Goal: Check status: Check status

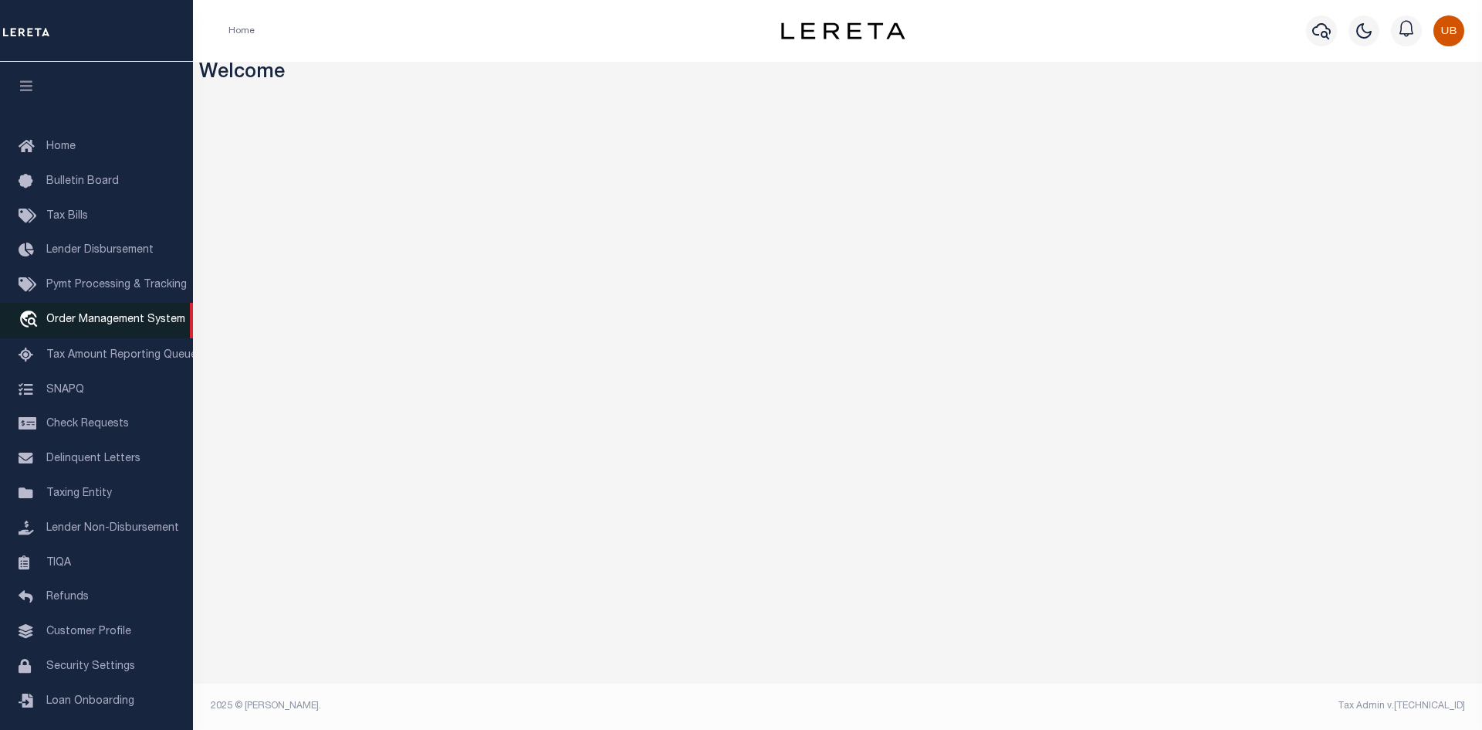
click at [117, 332] on link "travel_explore Order Management System" at bounding box center [96, 321] width 193 height 36
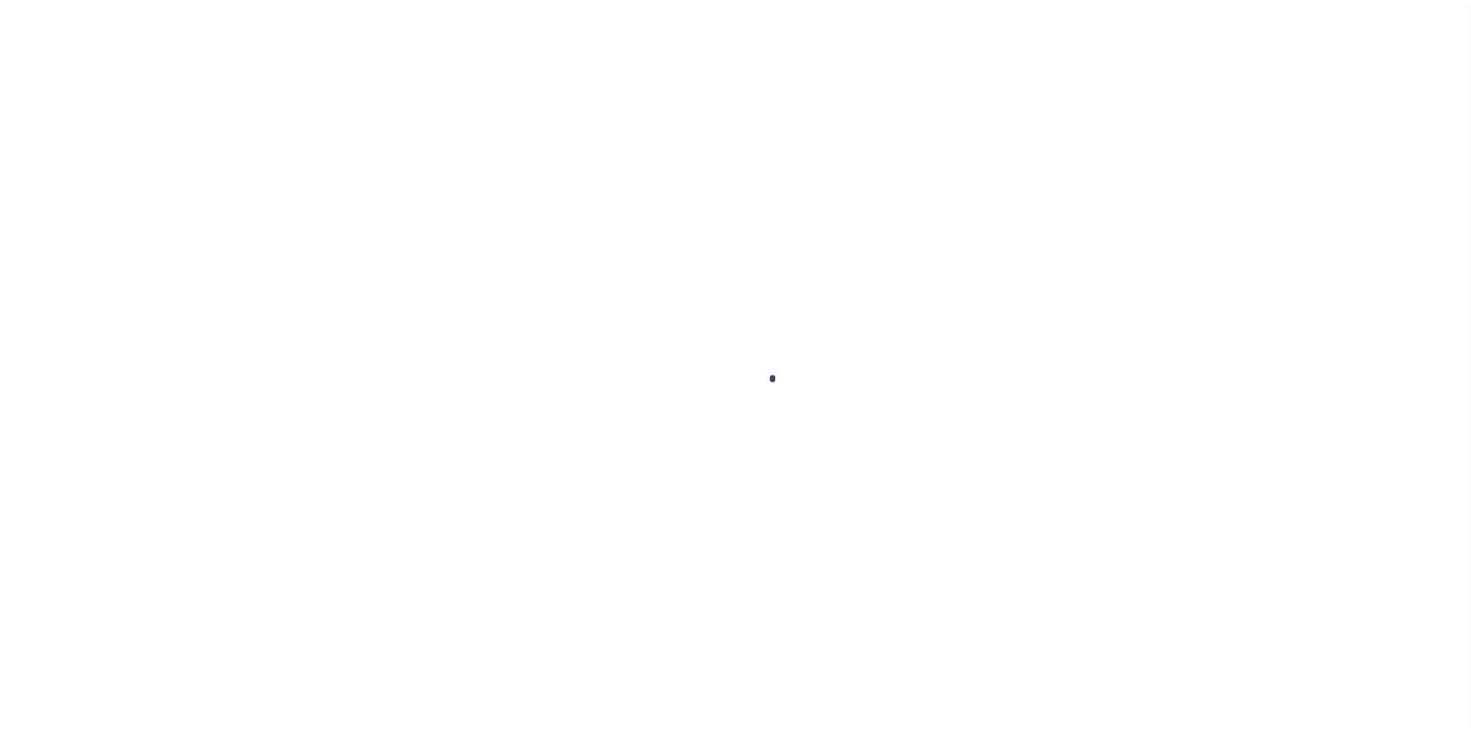
scroll to position [22, 0]
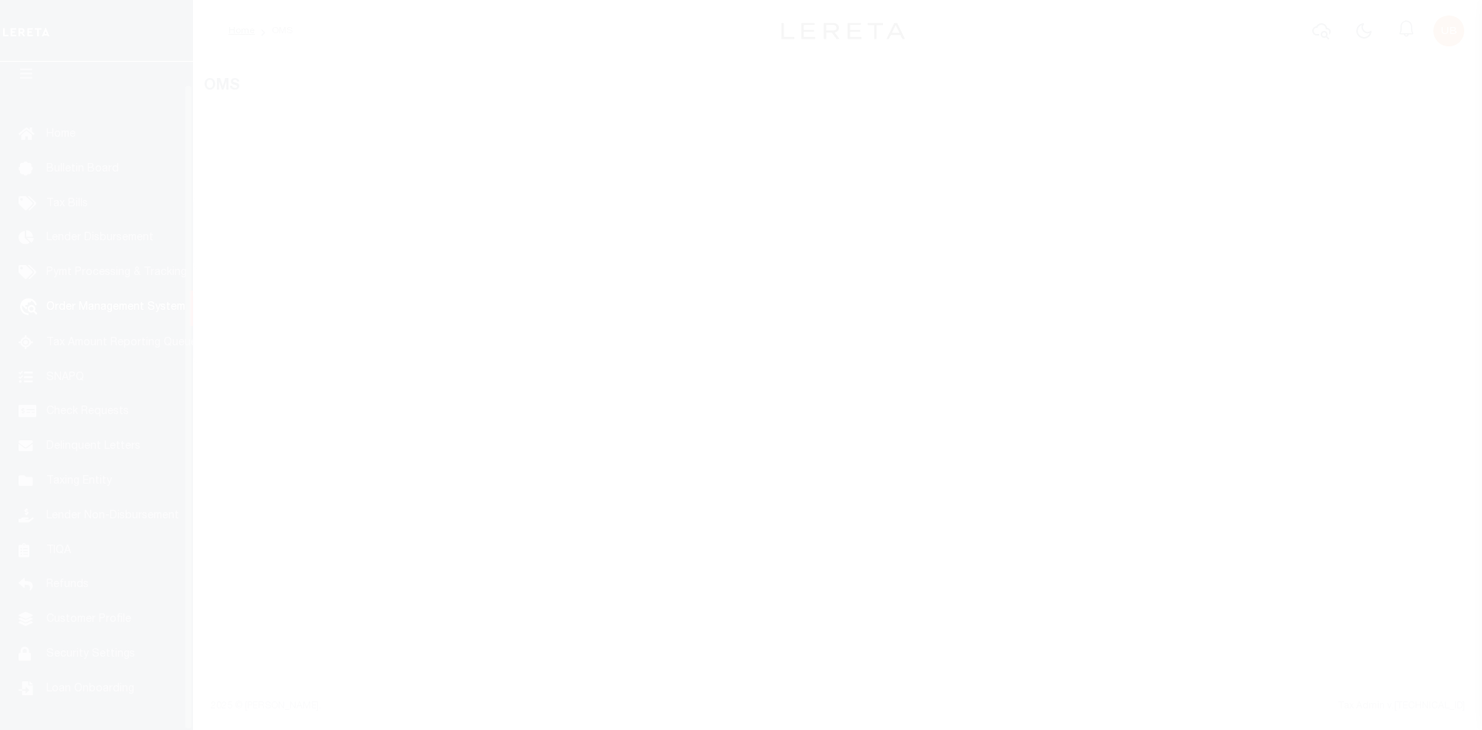
select select "200"
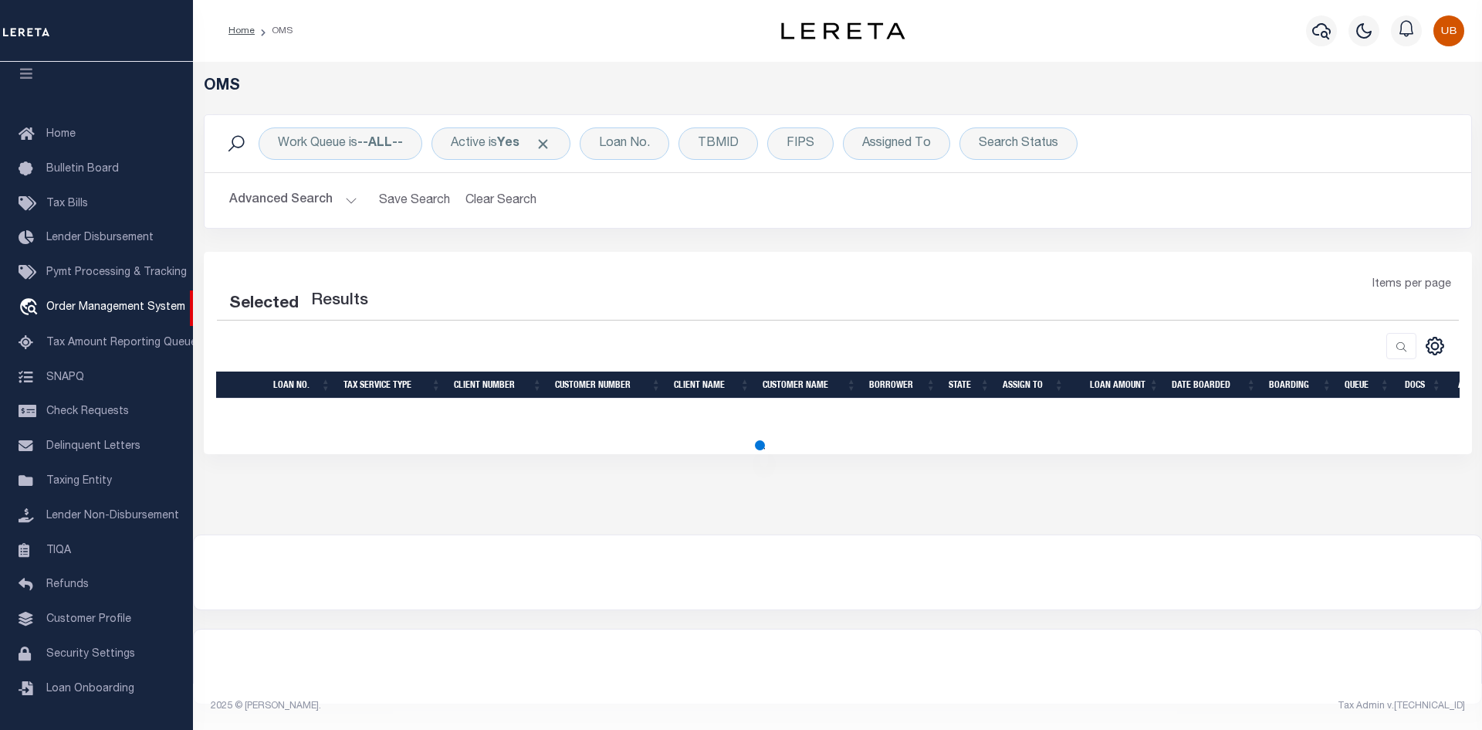
select select "200"
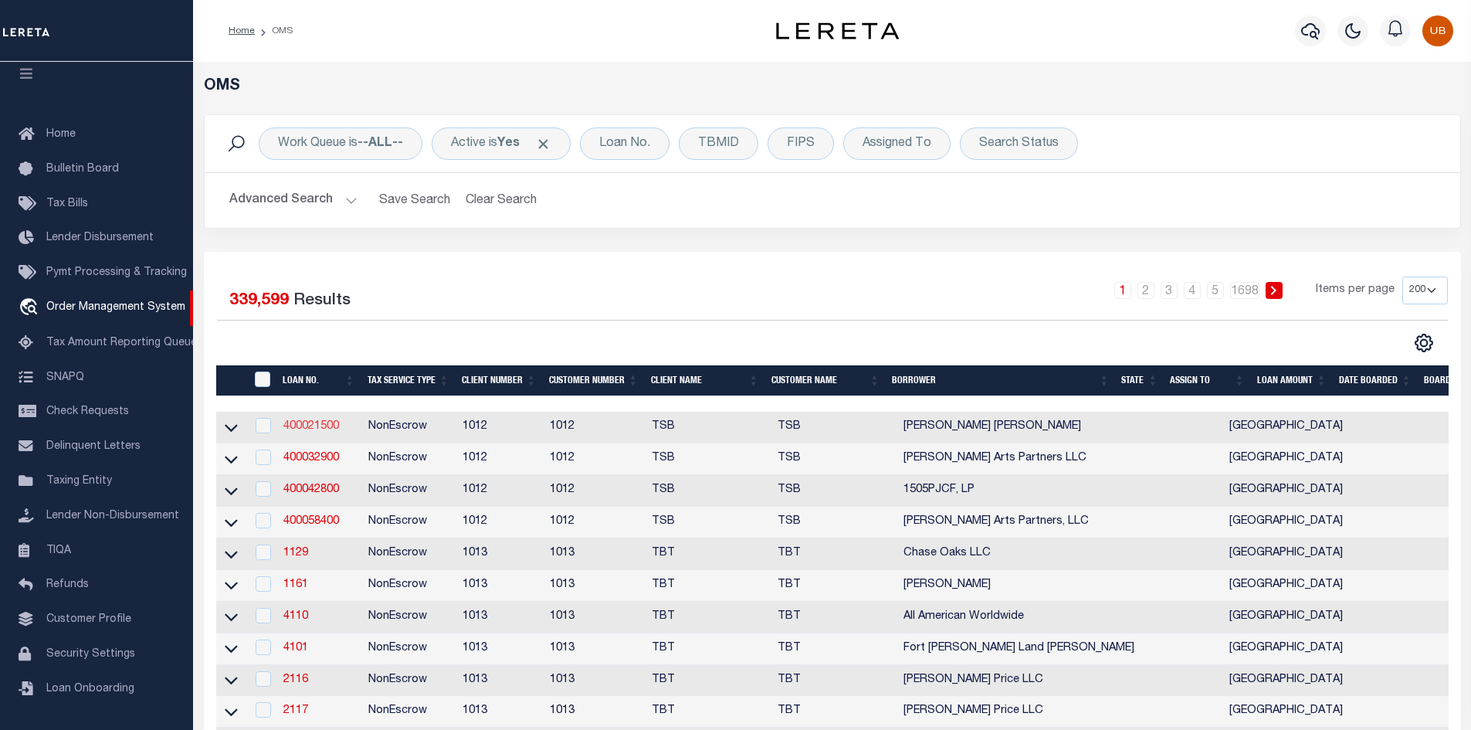
click at [319, 425] on link "400021500" at bounding box center [311, 426] width 56 height 11
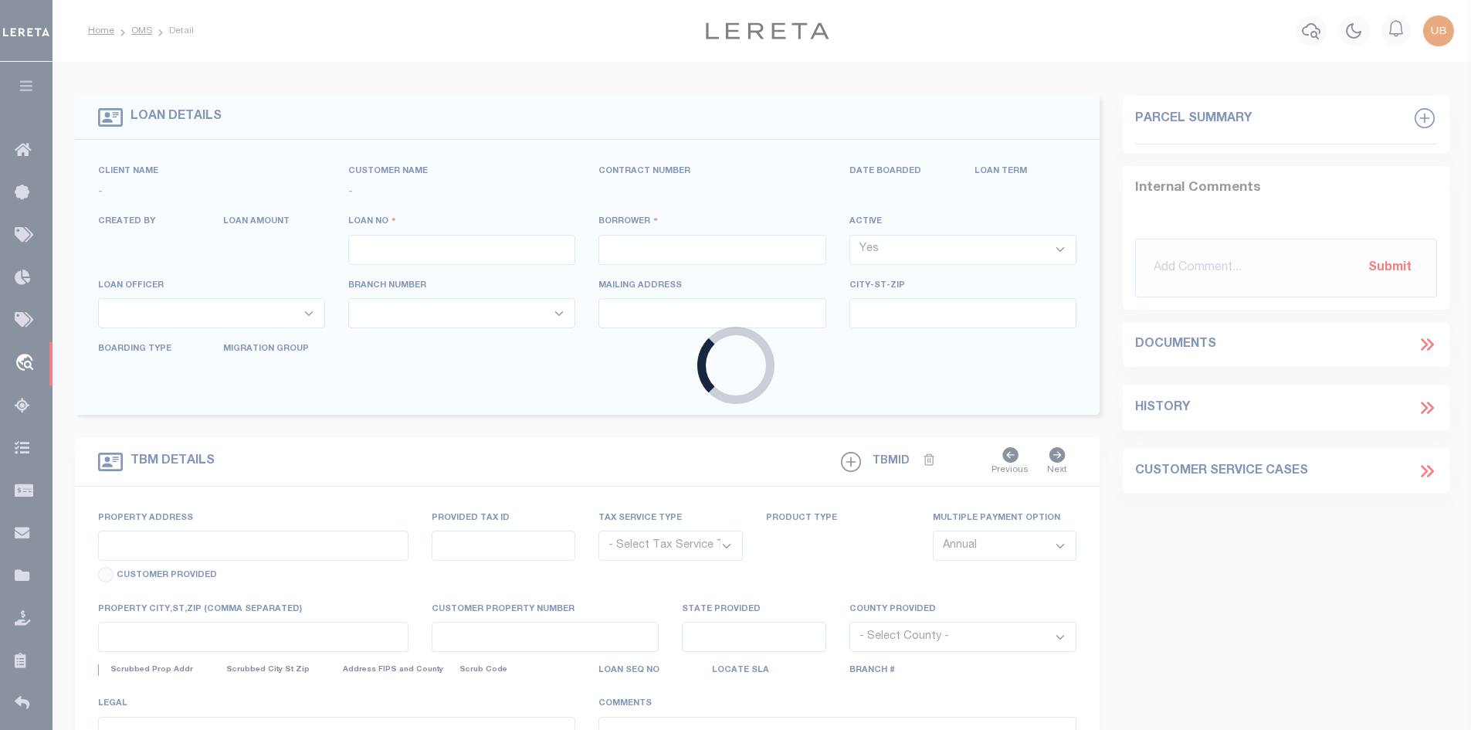
type input "400021500"
type input "Lillian Smith Kirkley"
select select
select select "10"
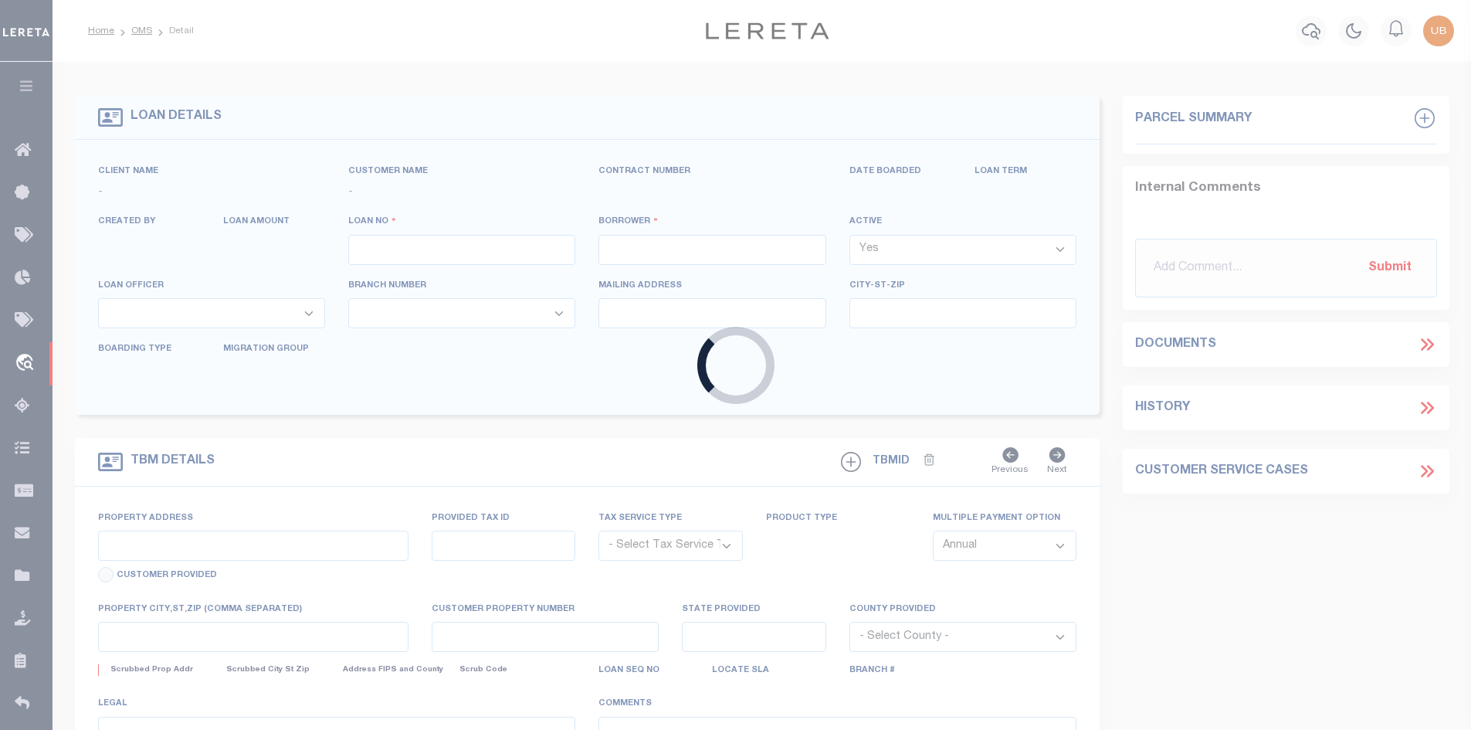
select select "NonEscrow"
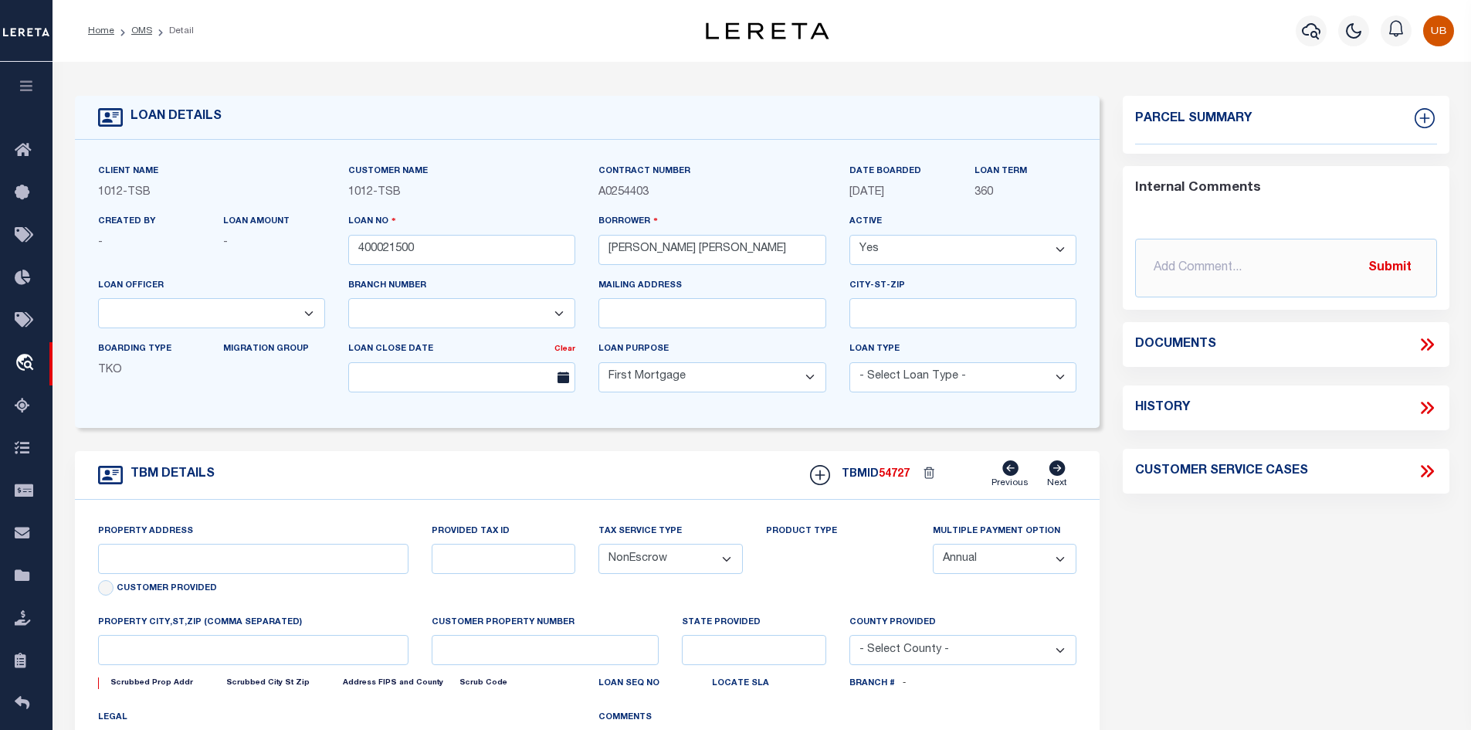
select select "4117"
type input "1915 Brundrette"
select select
type input "Dallas TX 75208"
type input "TX"
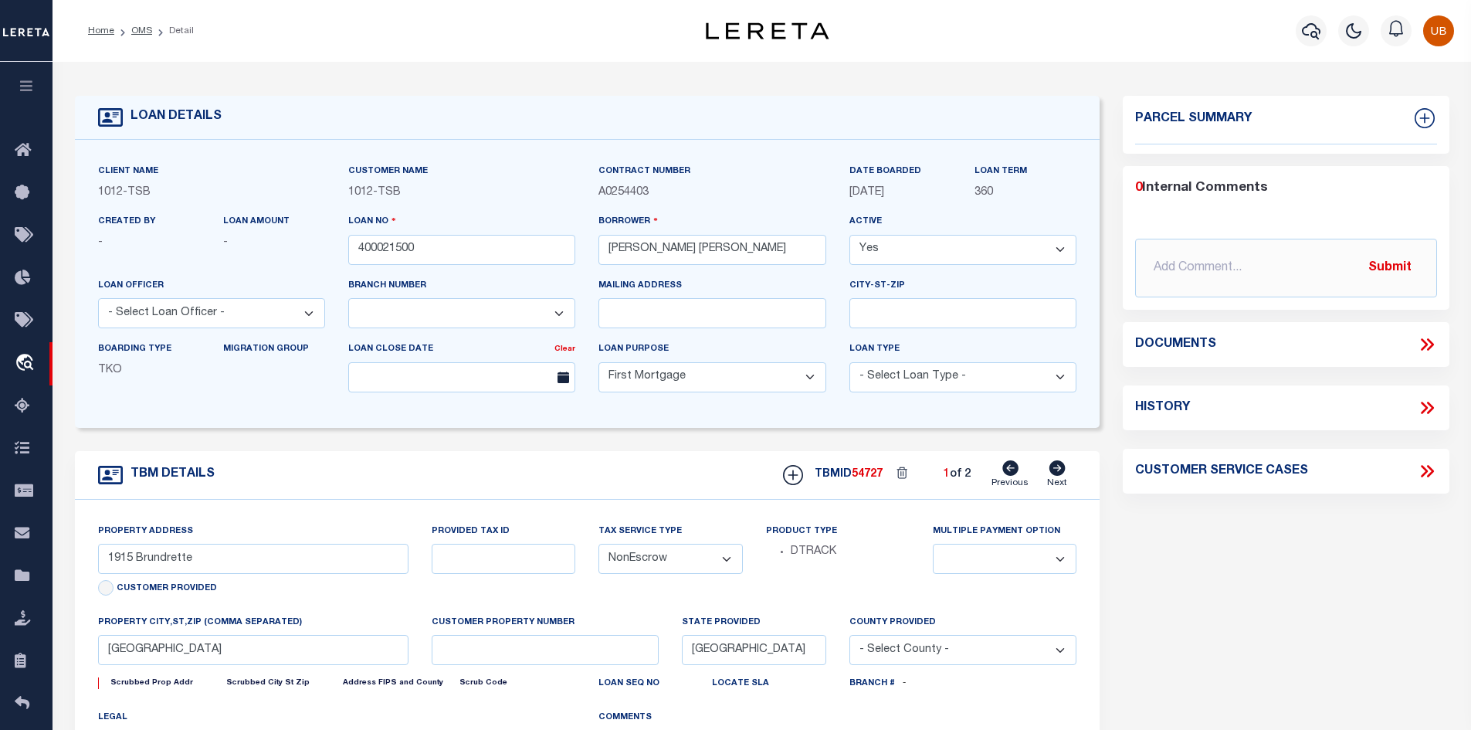
select select "Dallas"
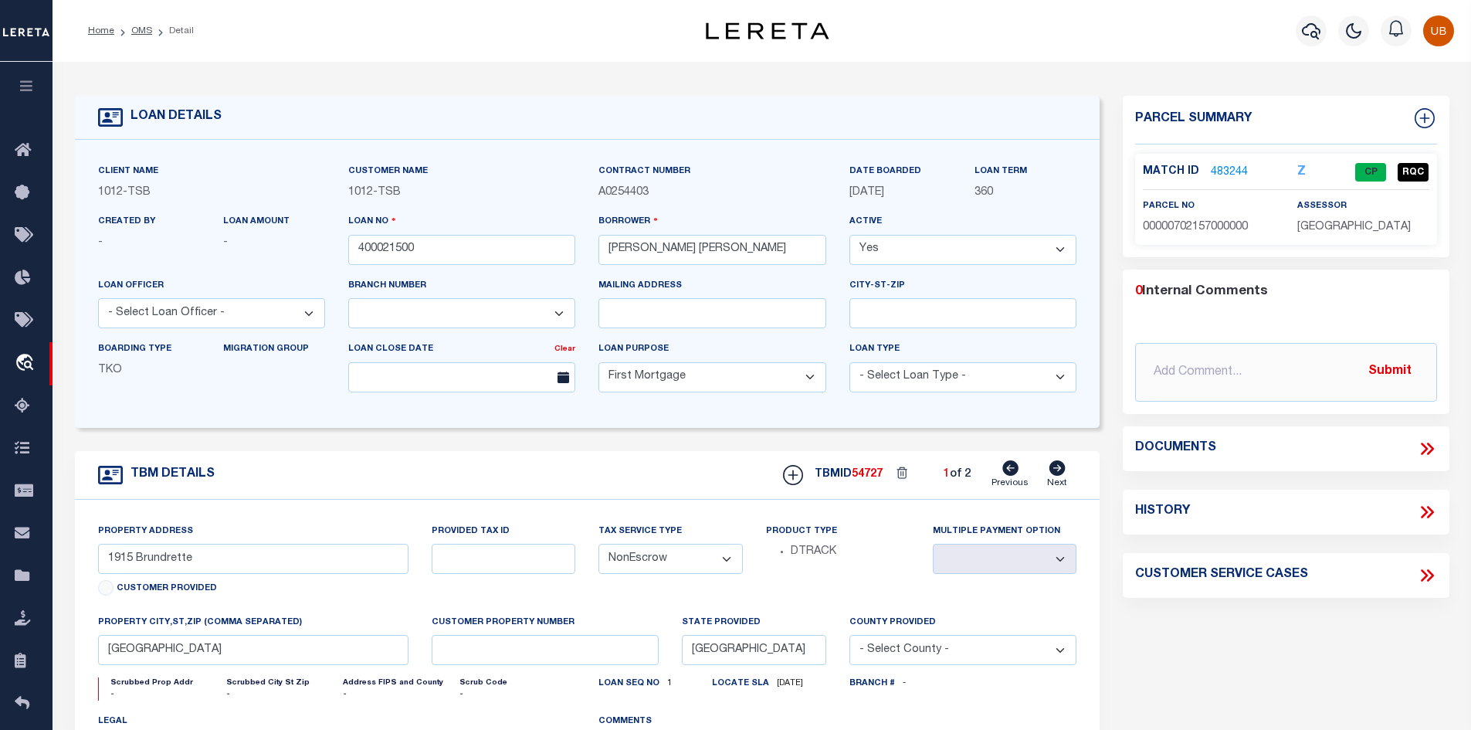
click at [1427, 439] on icon at bounding box center [1427, 449] width 20 height 20
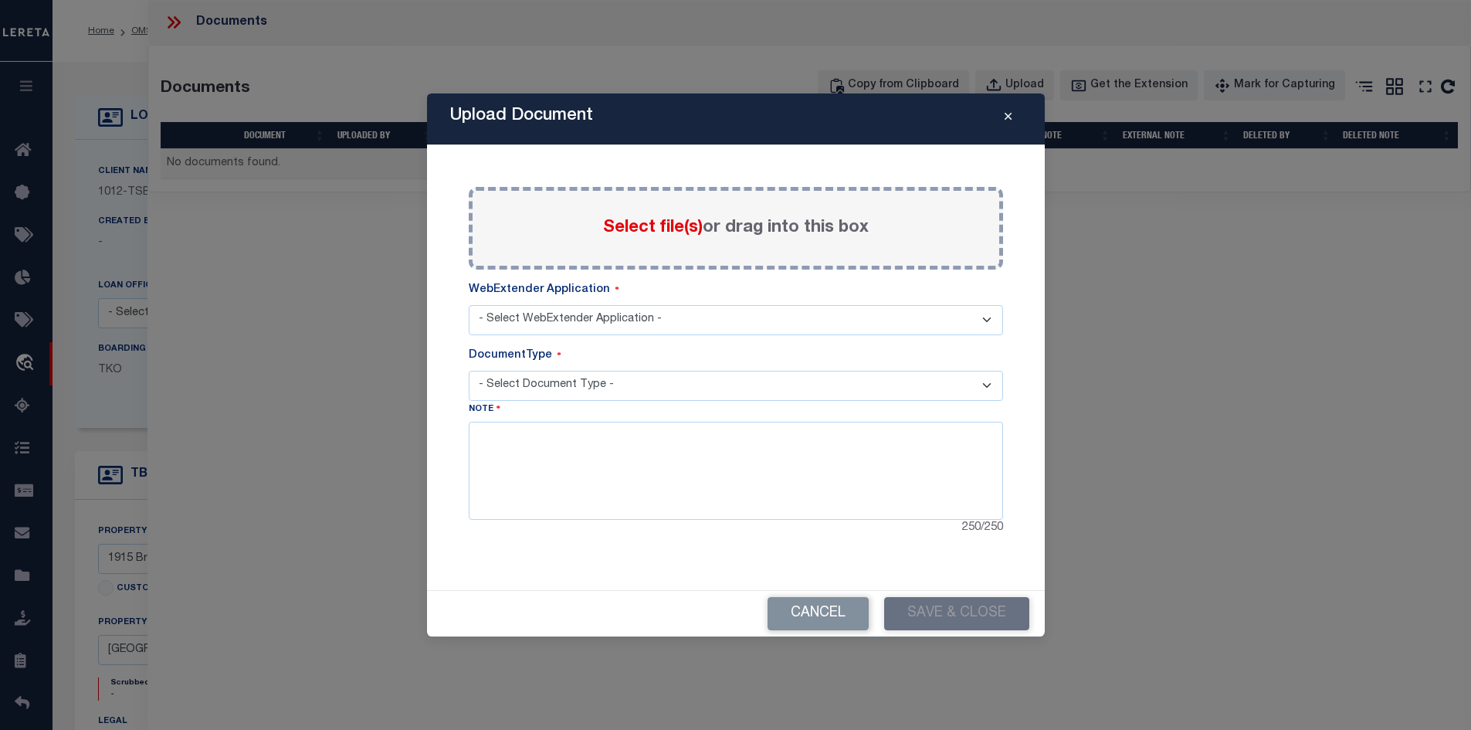
click at [1005, 120] on icon "Close" at bounding box center [1008, 117] width 7 height 12
